Goal: Information Seeking & Learning: Learn about a topic

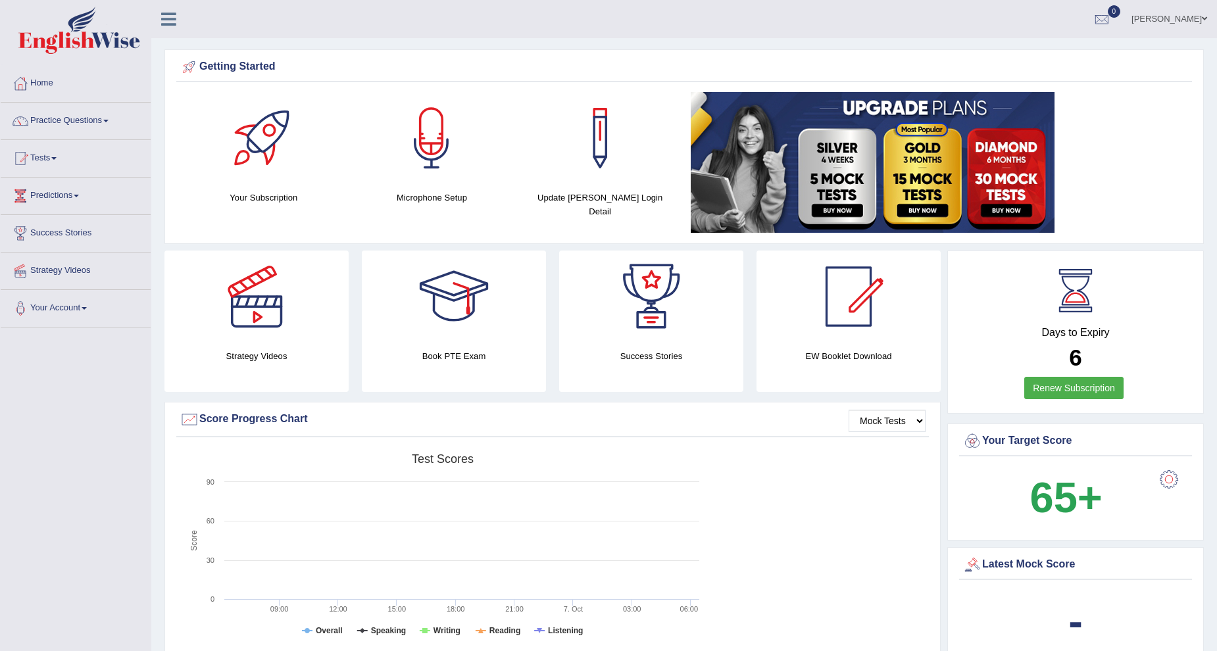
click at [82, 116] on link "Practice Questions" at bounding box center [76, 119] width 150 height 33
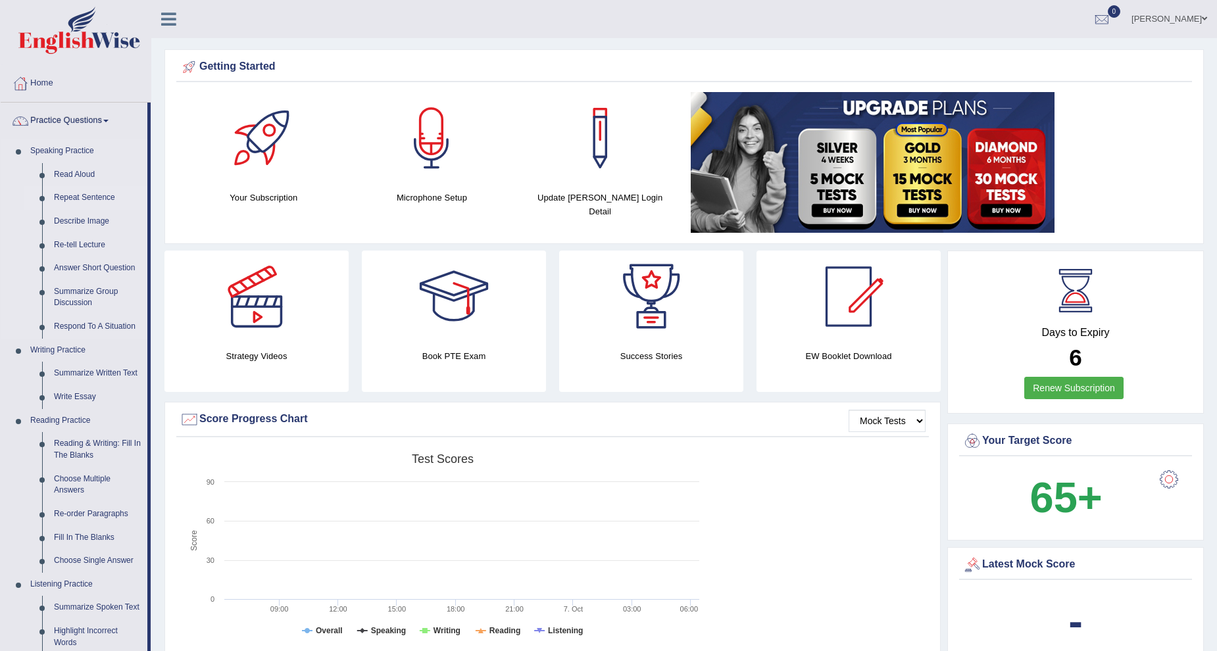
click at [83, 195] on link "Repeat Sentence" at bounding box center [97, 198] width 99 height 24
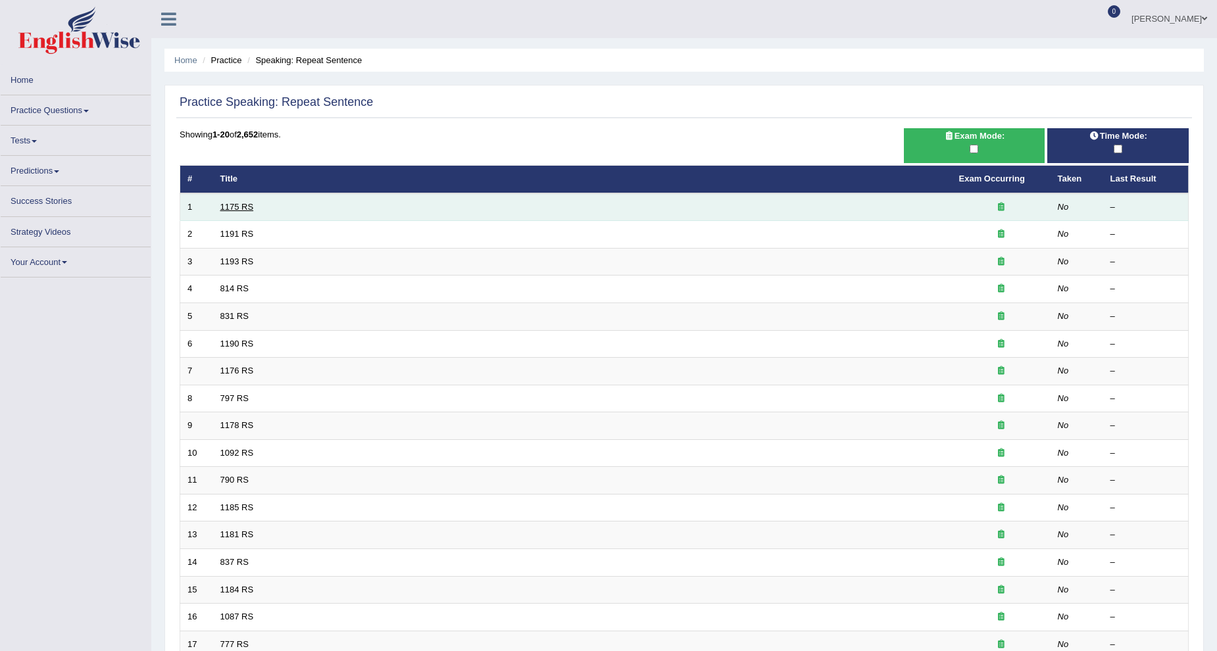
click at [237, 205] on link "1175 RS" at bounding box center [237, 207] width 34 height 10
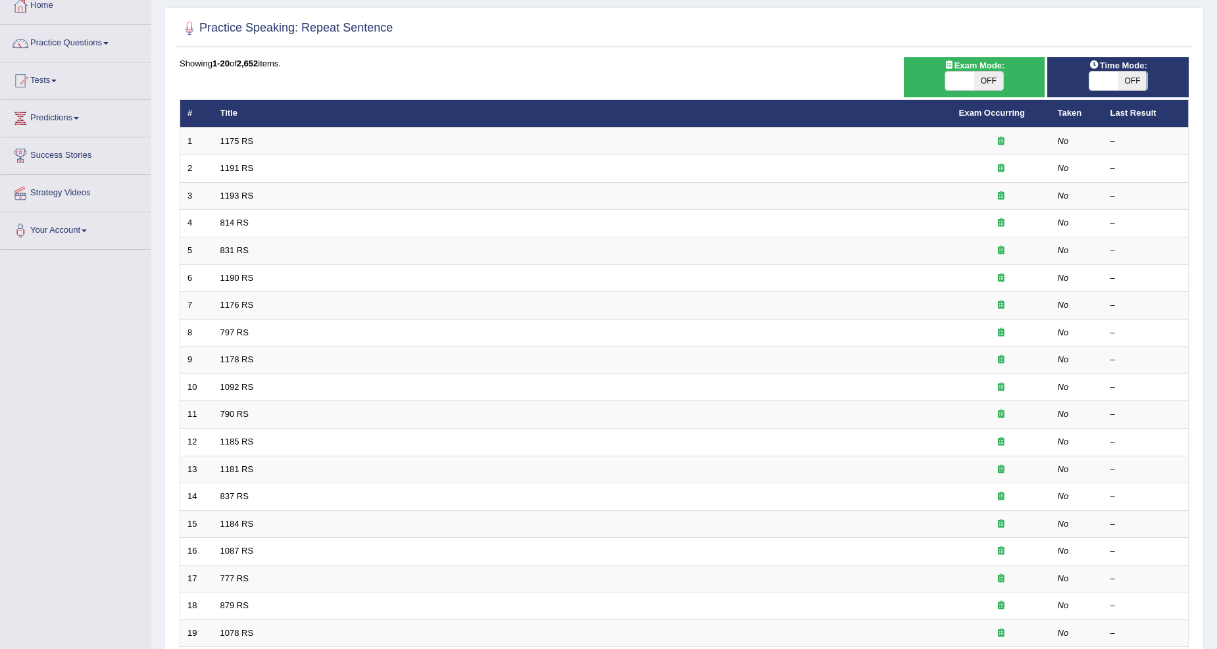
scroll to position [55, 0]
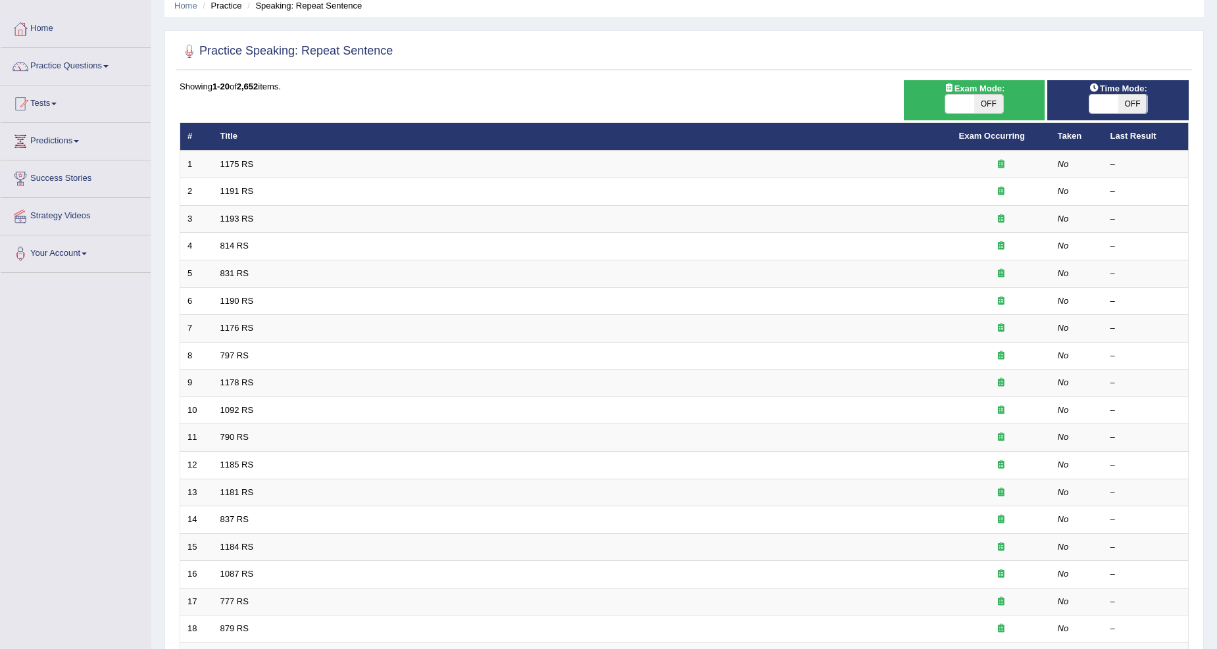
click at [1115, 95] on span at bounding box center [1103, 104] width 29 height 18
click at [1104, 105] on span at bounding box center [1103, 104] width 29 height 18
checkbox input "true"
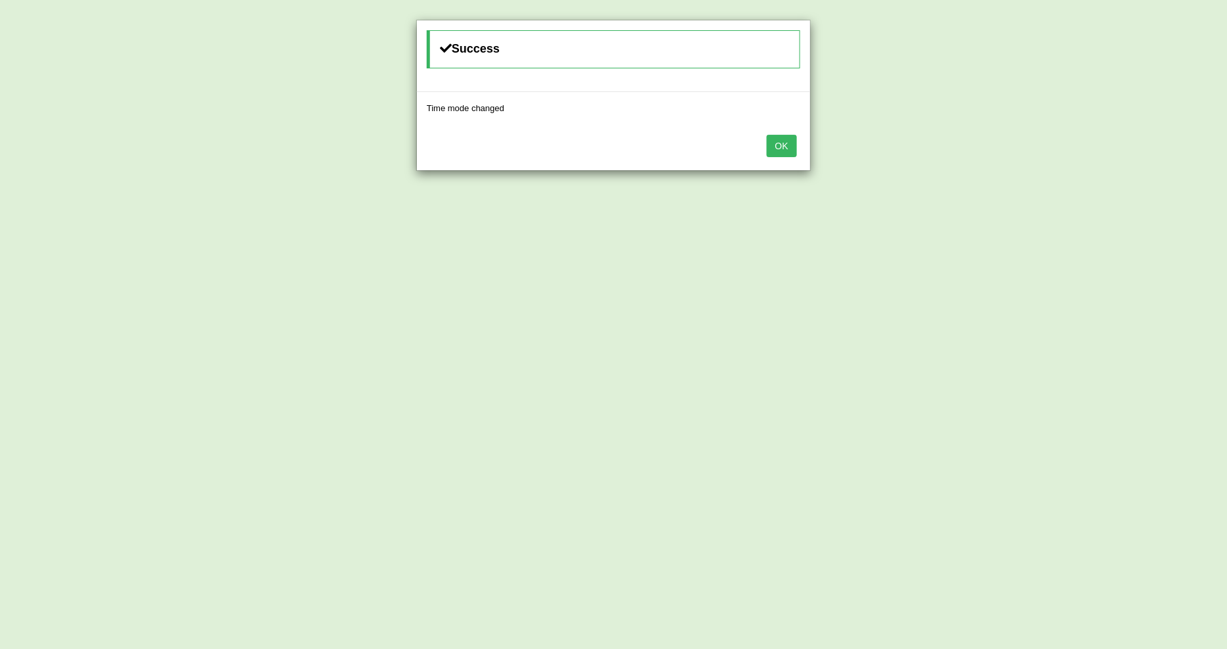
click at [783, 142] on button "OK" at bounding box center [782, 146] width 30 height 22
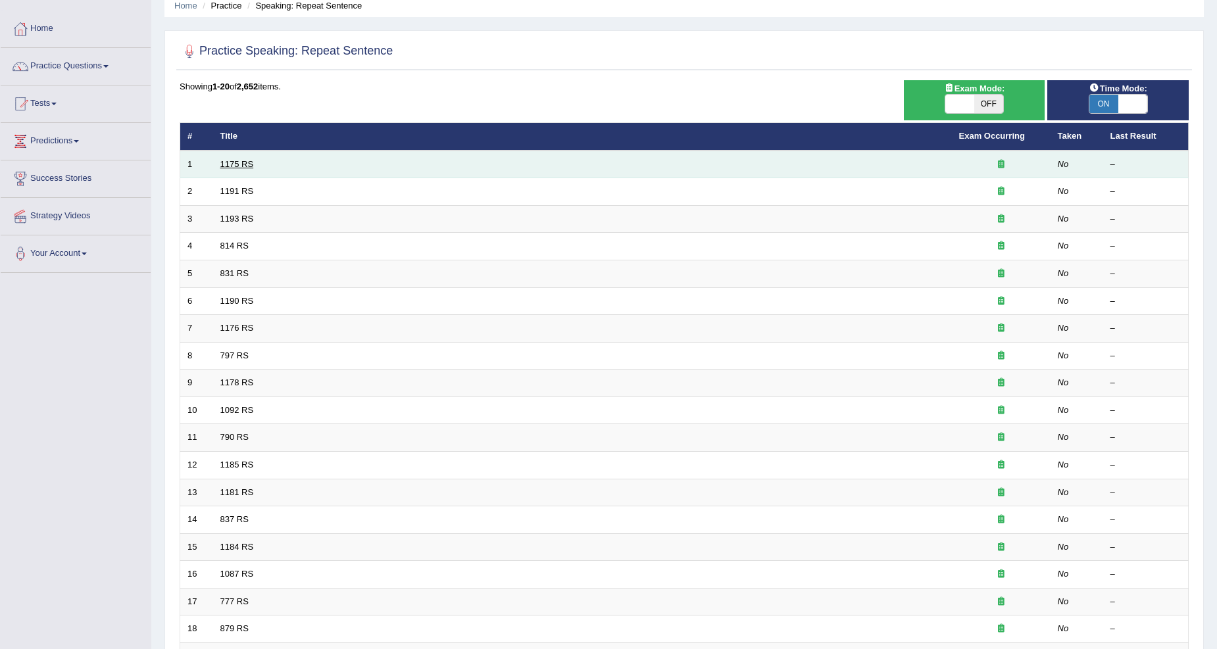
click at [249, 160] on link "1175 RS" at bounding box center [237, 164] width 34 height 10
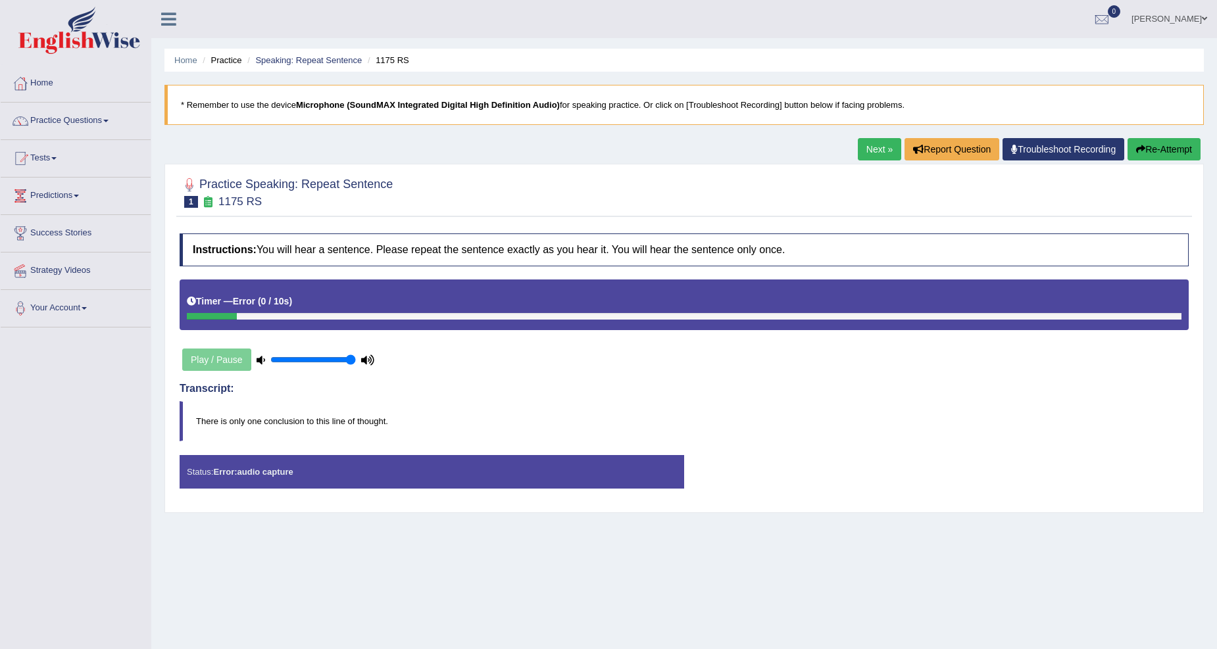
click at [1173, 143] on button "Re-Attempt" at bounding box center [1163, 149] width 73 height 22
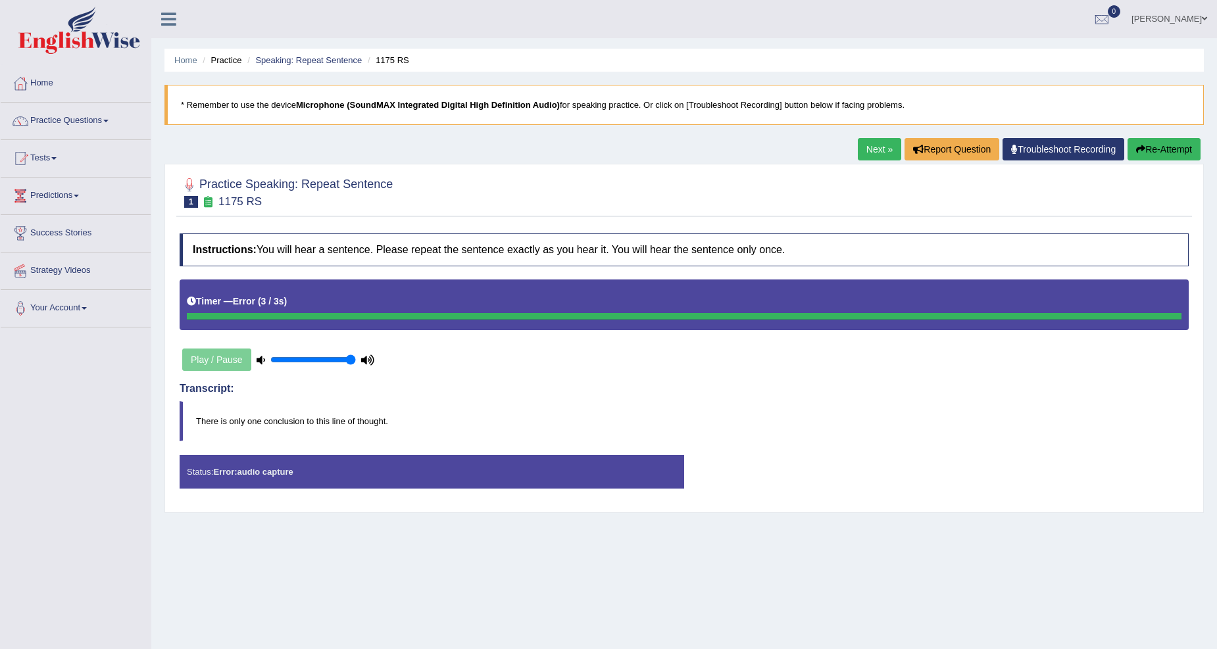
scroll to position [41, 0]
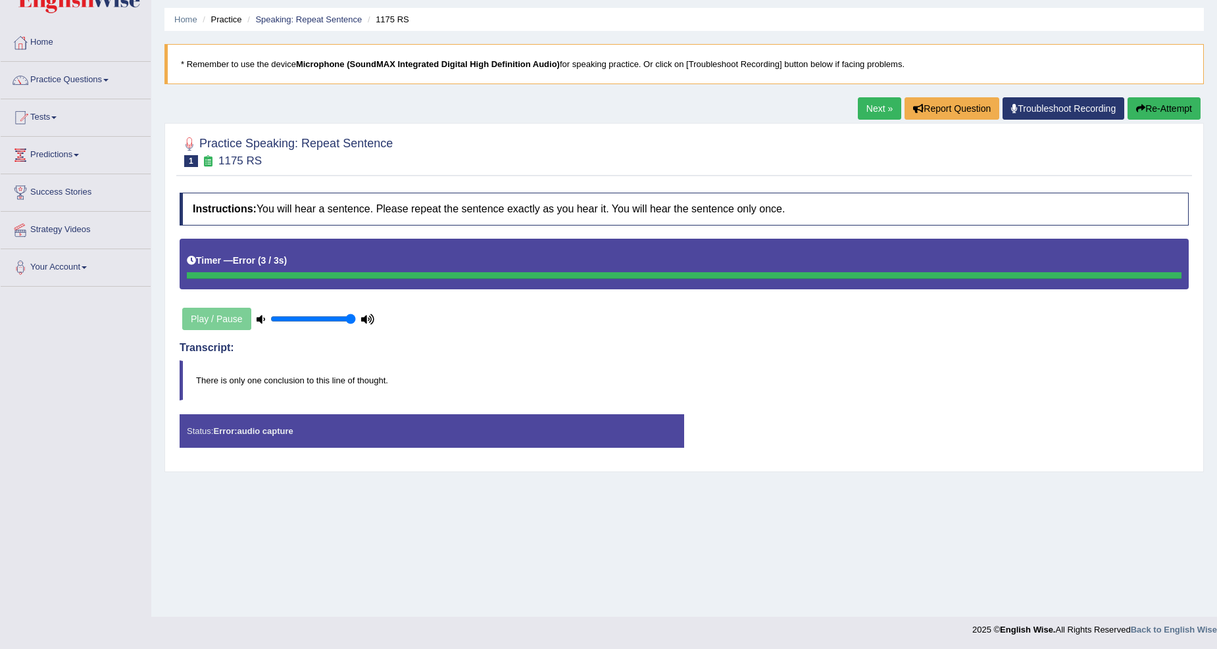
click at [1159, 102] on button "Re-Attempt" at bounding box center [1163, 108] width 73 height 22
click at [1047, 429] on div "Status: Error: audio capture Start Answering Stop Recording" at bounding box center [684, 437] width 1009 height 47
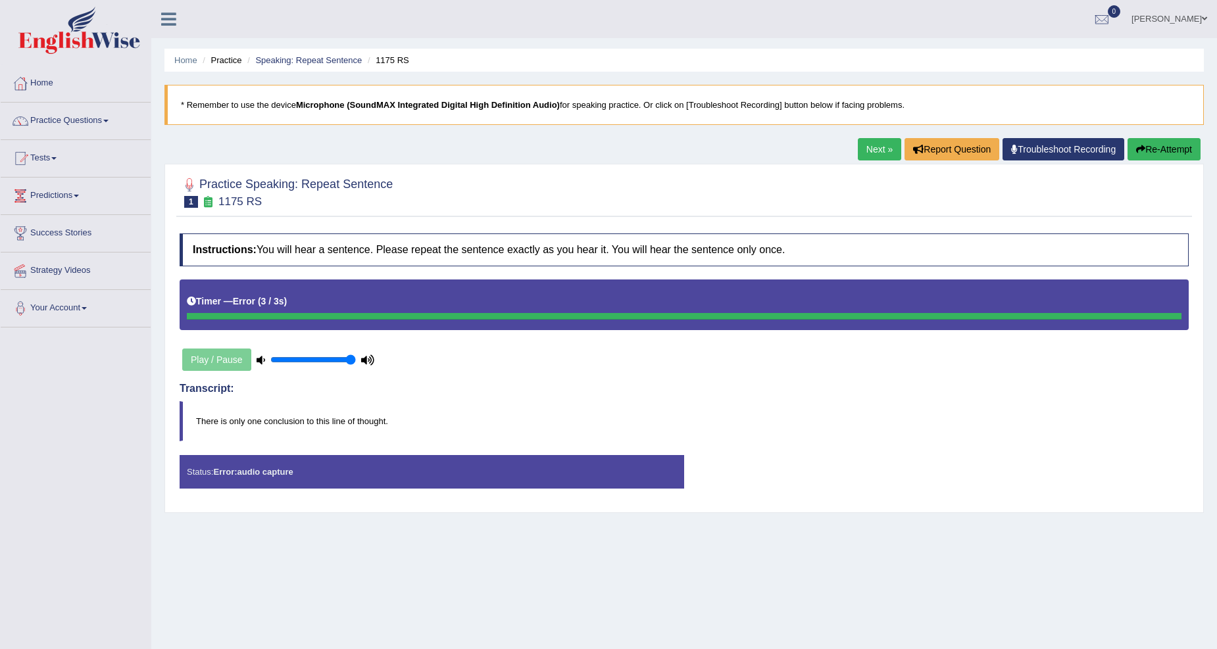
click at [1043, 142] on link "Troubleshoot Recording" at bounding box center [1063, 149] width 122 height 22
click at [1171, 147] on button "Re-Attempt" at bounding box center [1163, 149] width 73 height 22
click at [1187, 145] on button "Re-Attempt" at bounding box center [1163, 149] width 73 height 22
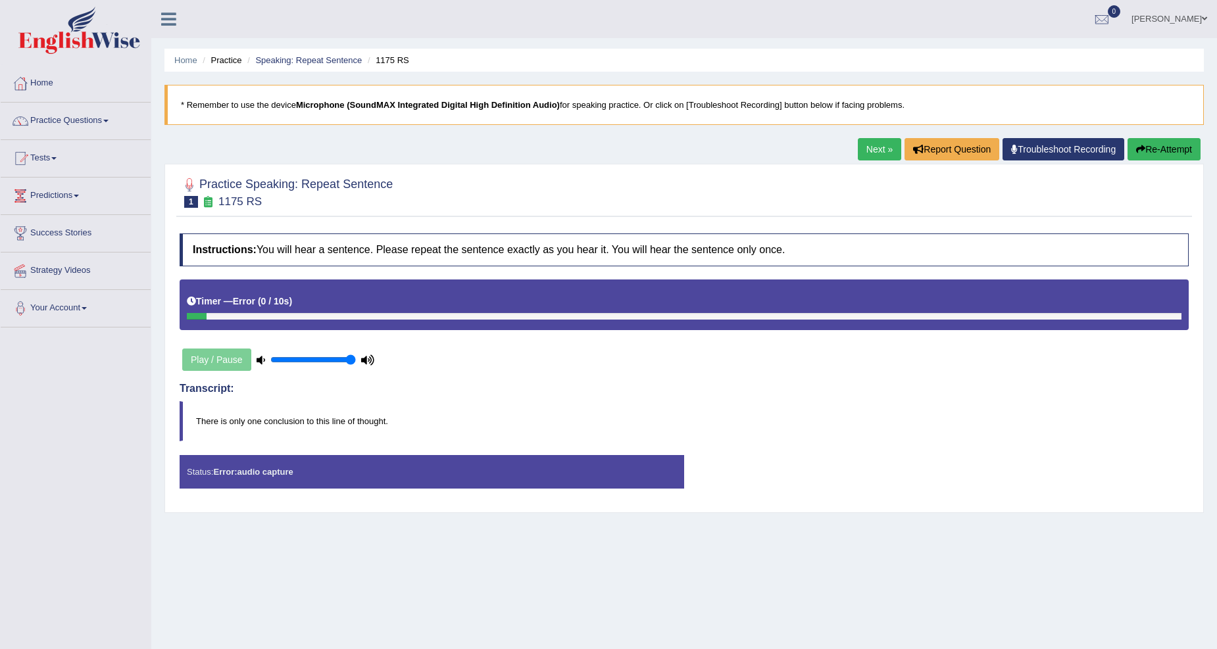
click at [1178, 149] on button "Re-Attempt" at bounding box center [1163, 149] width 73 height 22
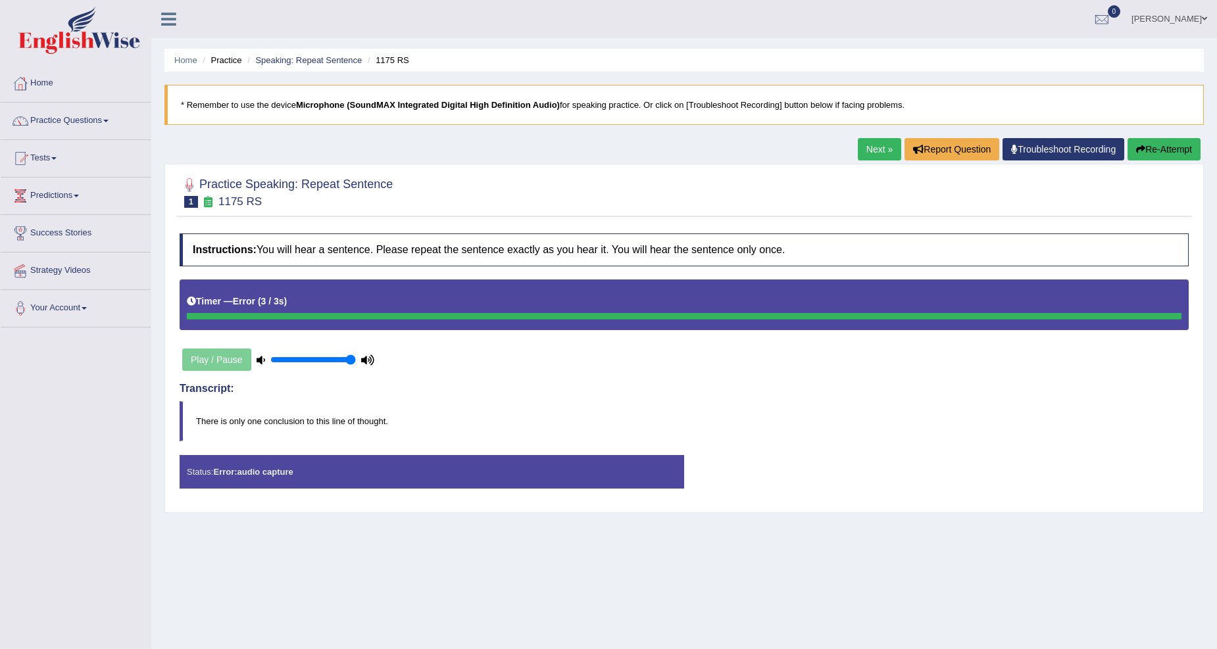
click at [349, 357] on input "range" at bounding box center [313, 360] width 86 height 11
click at [87, 118] on link "Practice Questions" at bounding box center [76, 119] width 150 height 33
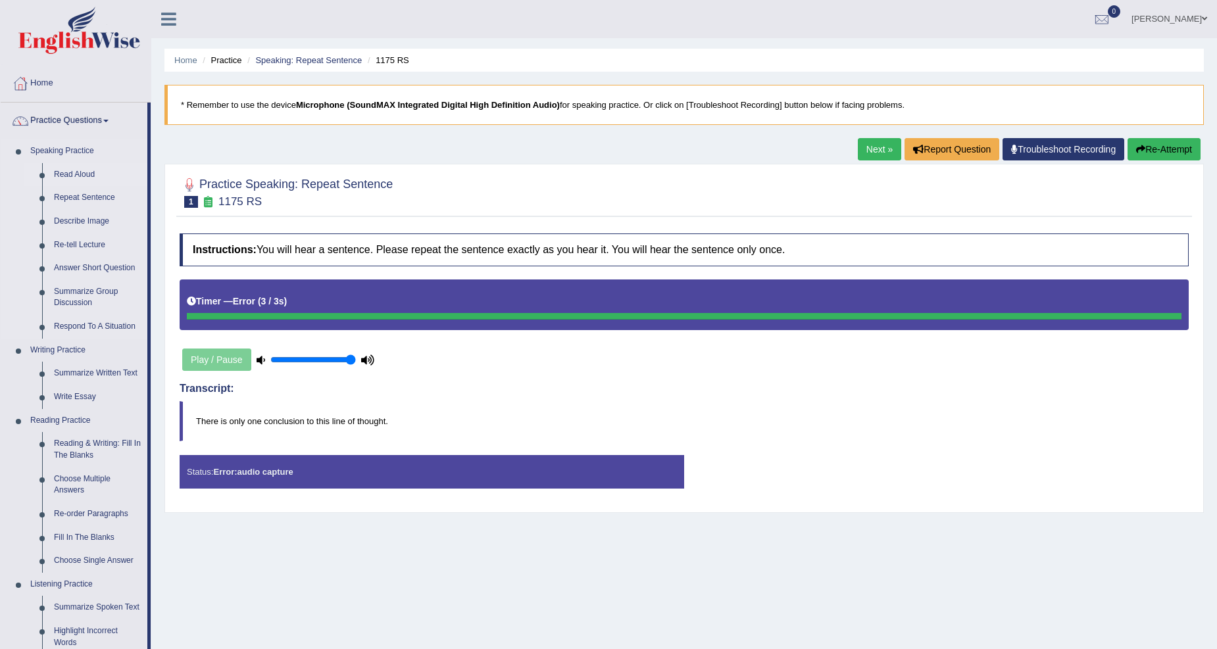
click at [90, 168] on link "Read Aloud" at bounding box center [97, 175] width 99 height 24
